Goal: Information Seeking & Learning: Learn about a topic

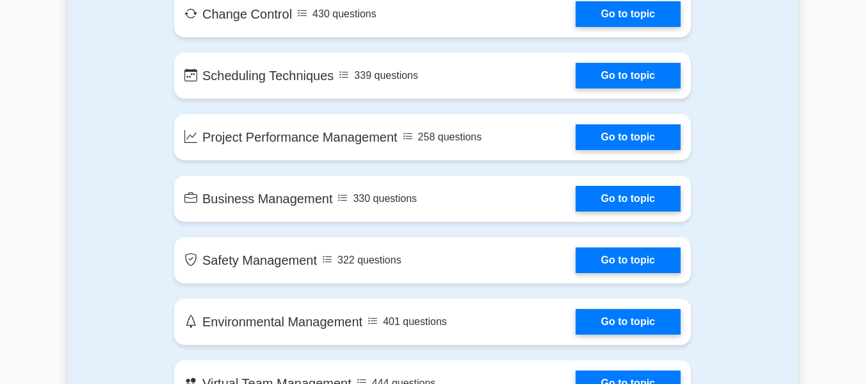
scroll to position [2135, 0]
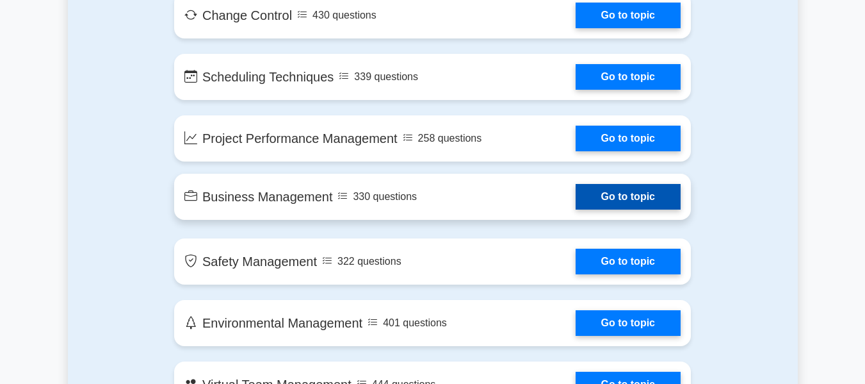
click at [576, 200] on link "Go to topic" at bounding box center [628, 197] width 105 height 26
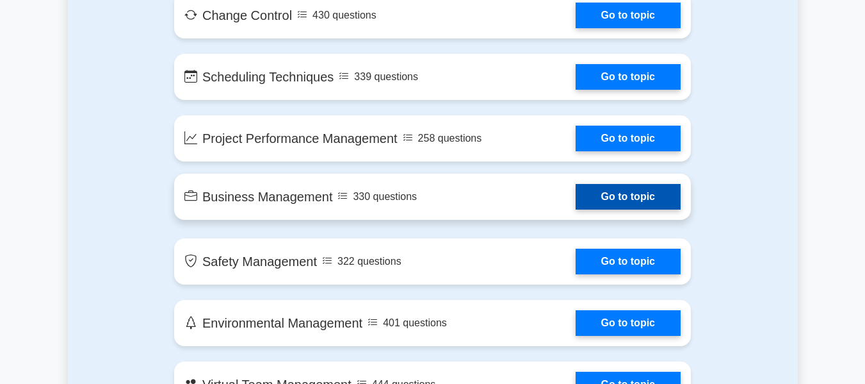
click at [594, 193] on link "Go to topic" at bounding box center [628, 197] width 105 height 26
click at [610, 190] on link "Go to topic" at bounding box center [628, 197] width 105 height 26
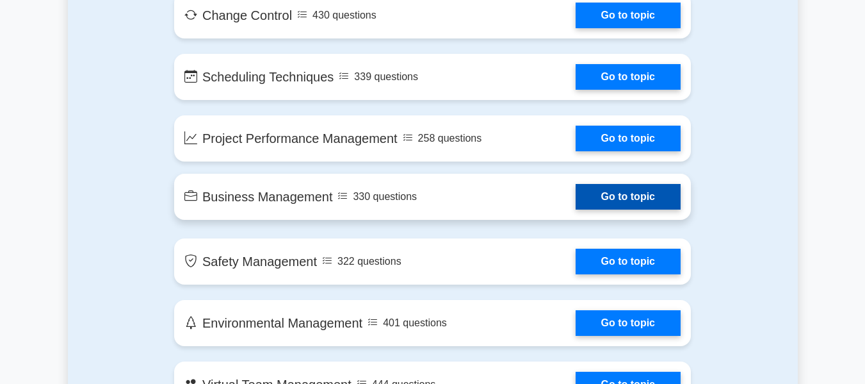
click at [610, 190] on link "Go to topic" at bounding box center [628, 197] width 105 height 26
